Goal: Navigation & Orientation: Find specific page/section

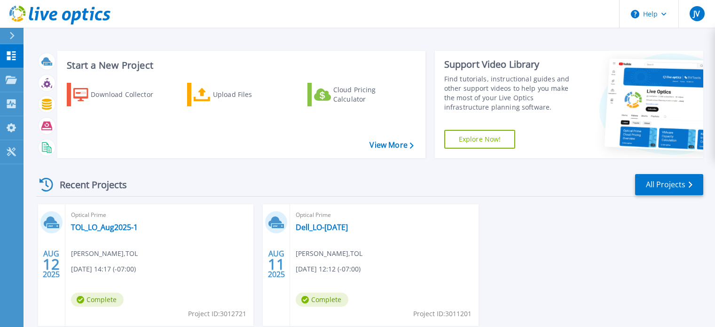
scroll to position [47, 0]
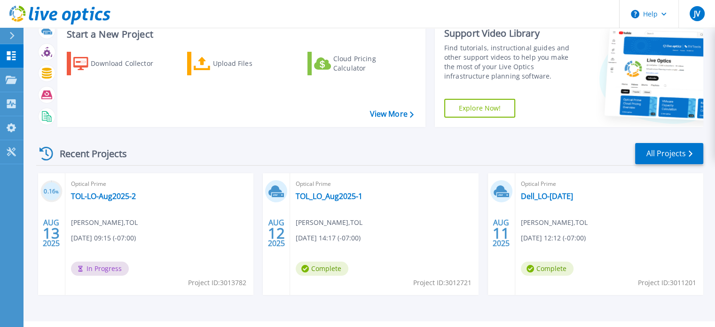
scroll to position [47, 0]
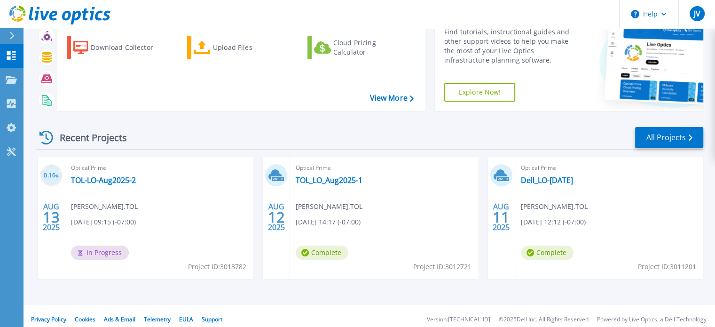
click at [434, 124] on div "Recent Projects All Projects 0.16 % AUG 13 2025 Optical Prime TOL-LO-Aug2025-2 …" at bounding box center [369, 212] width 667 height 187
